Goal: Navigation & Orientation: Find specific page/section

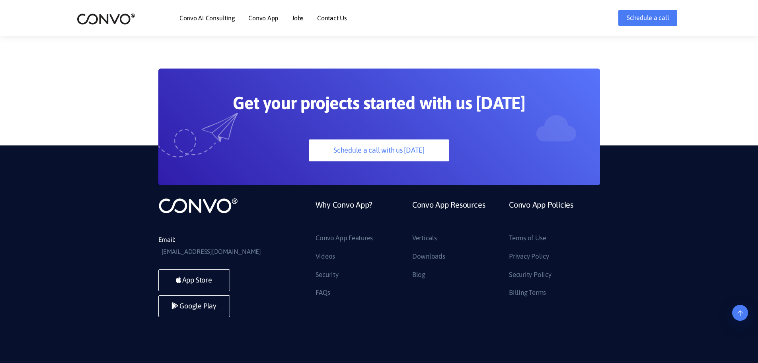
scroll to position [2237, 0]
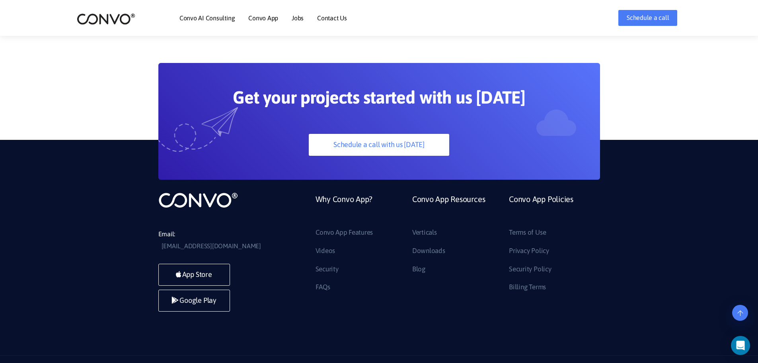
click at [494, 263] on li "Convo App Resources Verticals Downloads Blog" at bounding box center [454, 242] width 97 height 102
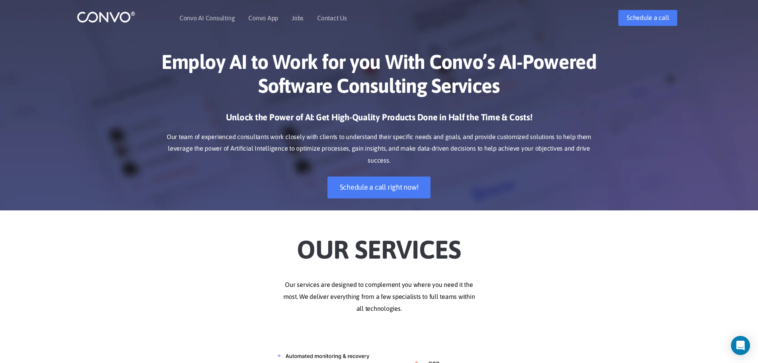
scroll to position [0, 0]
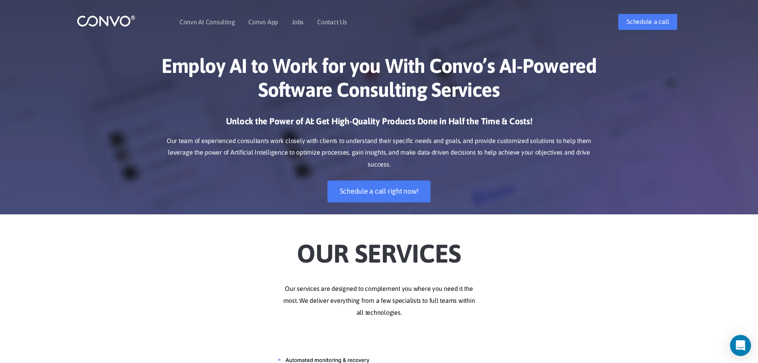
click at [735, 341] on div "Open Intercom Messenger" at bounding box center [740, 345] width 21 height 21
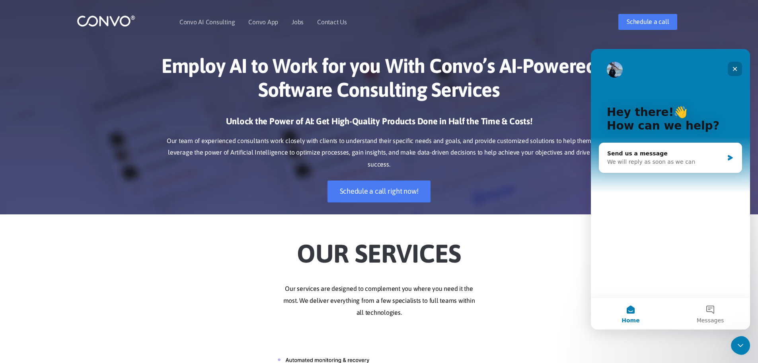
click at [734, 66] on div "Close" at bounding box center [735, 69] width 14 height 14
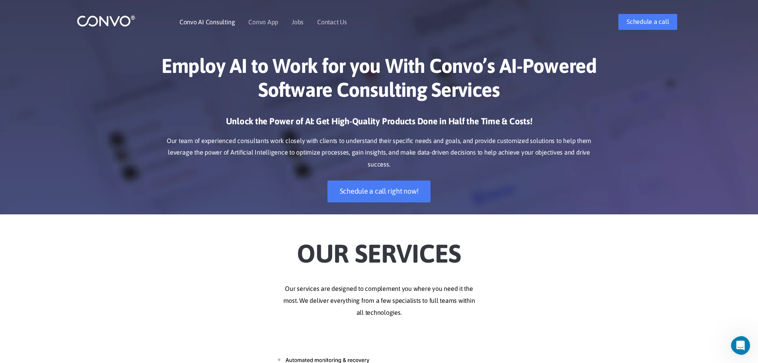
click at [202, 21] on link "Convo AI Consulting" at bounding box center [207, 22] width 55 height 6
